Goal: Information Seeking & Learning: Learn about a topic

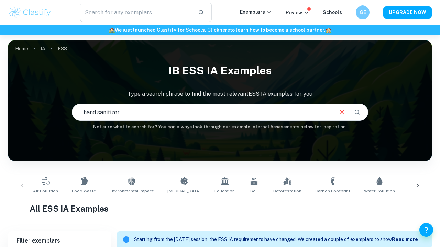
type input "hand sanitizer"
click at [145, 108] on input "hand sanitizer" at bounding box center [202, 112] width 260 height 19
click at [359, 112] on icon "Search" at bounding box center [356, 112] width 5 height 5
click at [341, 109] on icon "Clear" at bounding box center [342, 113] width 8 height 8
click at [326, 110] on input "hand sanitizer" at bounding box center [210, 112] width 276 height 19
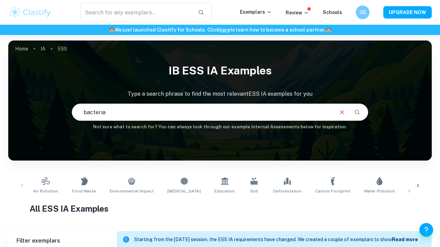
type input "bacteria"
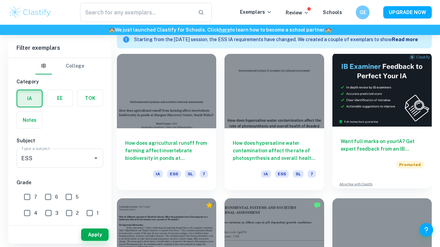
scroll to position [201, 0]
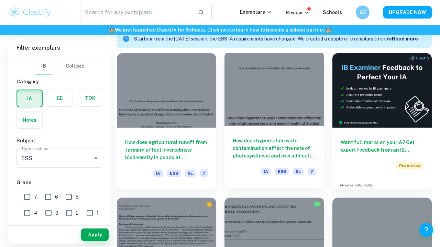
click at [292, 116] on div at bounding box center [273, 89] width 99 height 75
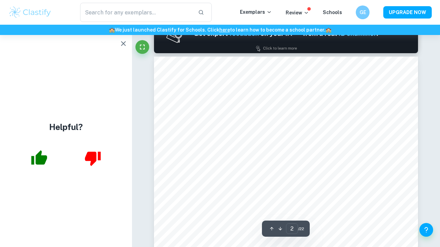
scroll to position [406, 0]
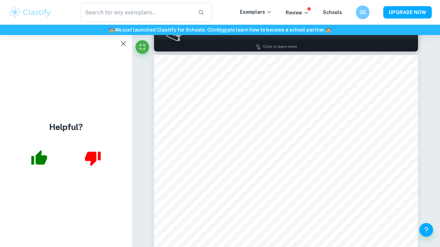
click at [221, 1] on div "​ Exemplars Review Schools GE UPGRADE NOW" at bounding box center [220, 12] width 440 height 25
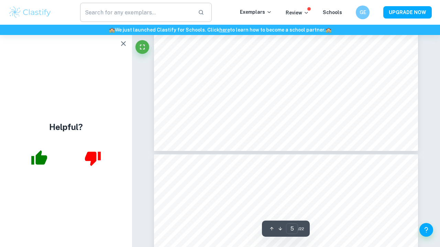
scroll to position [1631, 0]
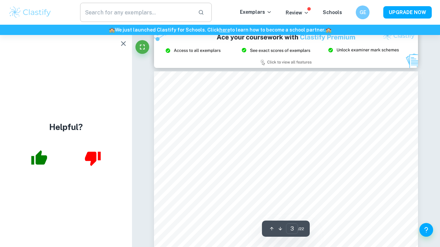
type input "2"
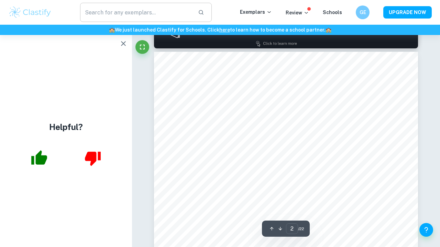
scroll to position [421, 0]
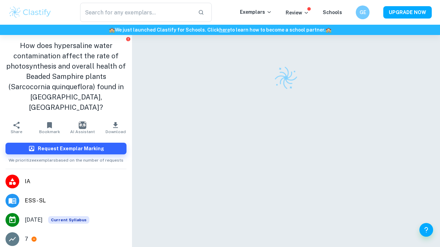
scroll to position [35, 0]
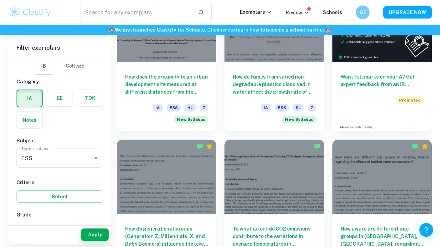
scroll to position [249, 0]
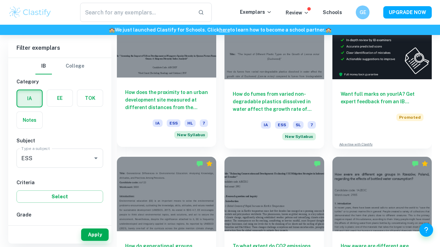
click at [201, 81] on div "How does the proximity to an urban development site measured at different dista…" at bounding box center [166, 112] width 99 height 69
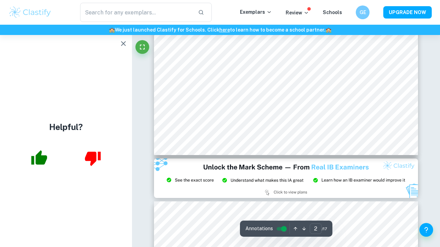
scroll to position [468, 0]
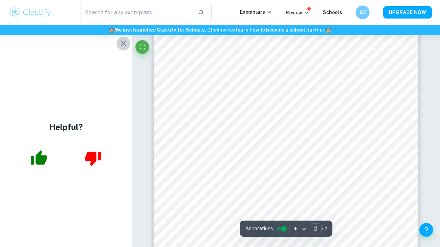
click at [122, 41] on icon "button" at bounding box center [123, 44] width 8 height 8
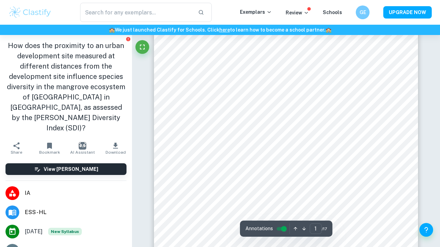
scroll to position [70, 0]
click at [177, 1] on div "​ Exemplars Review Schools GE UPGRADE NOW" at bounding box center [220, 12] width 440 height 25
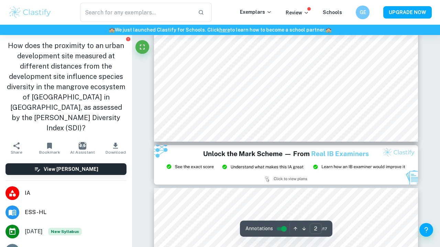
scroll to position [629, 0]
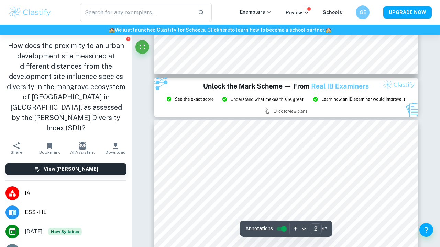
type input "3"
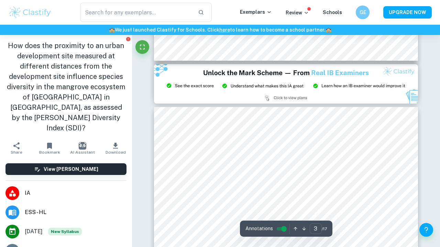
scroll to position [713, 0]
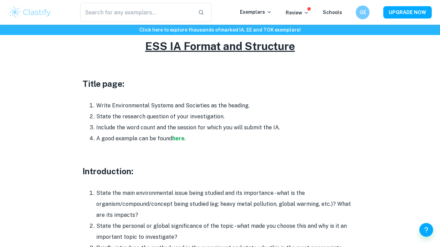
scroll to position [324, 0]
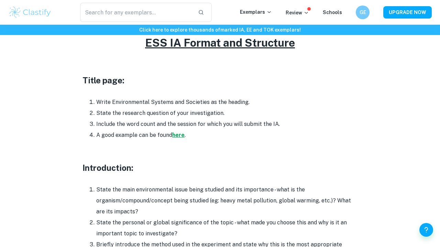
click at [181, 132] on strong "here" at bounding box center [178, 135] width 12 height 7
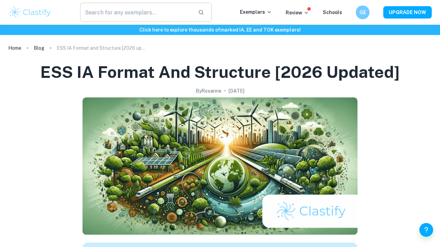
scroll to position [0, 0]
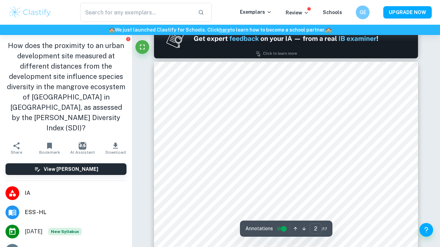
scroll to position [369, 0]
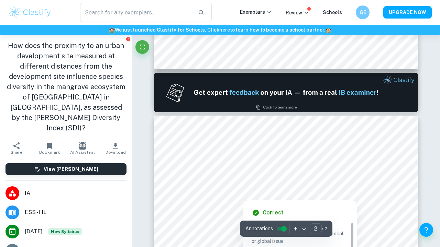
type input "1"
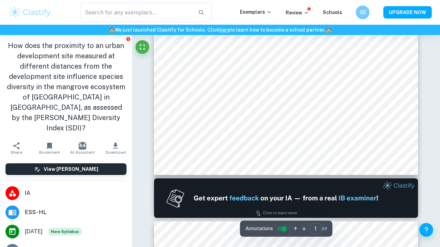
scroll to position [217, 0]
